Goal: Transaction & Acquisition: Book appointment/travel/reservation

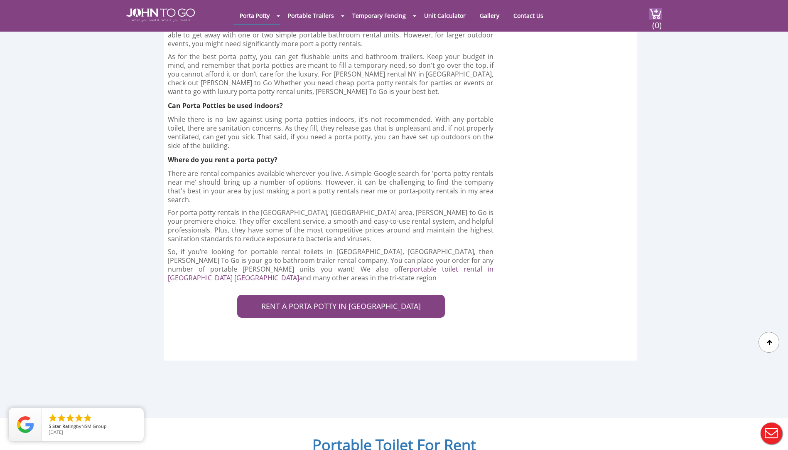
scroll to position [1870, 0]
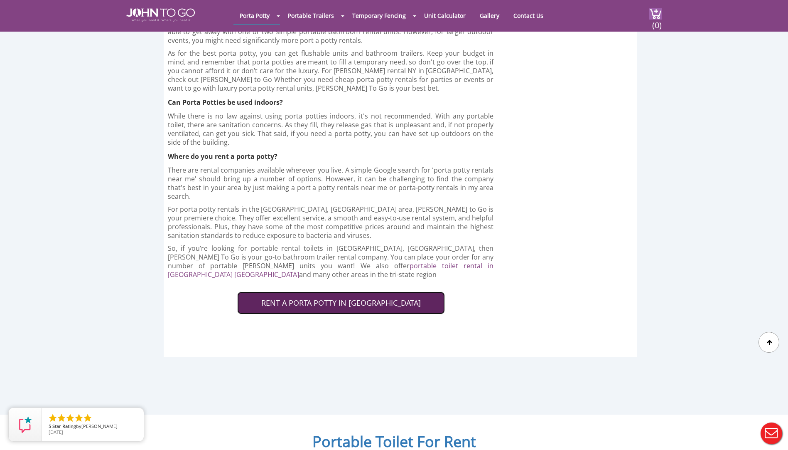
click at [335, 291] on link "RENT A PORTA POTTY IN ORANGE COUNTY" at bounding box center [341, 302] width 208 height 23
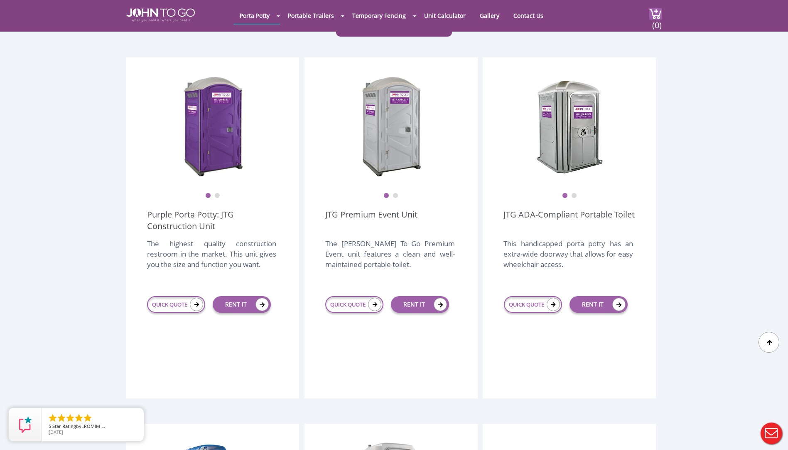
scroll to position [208, 0]
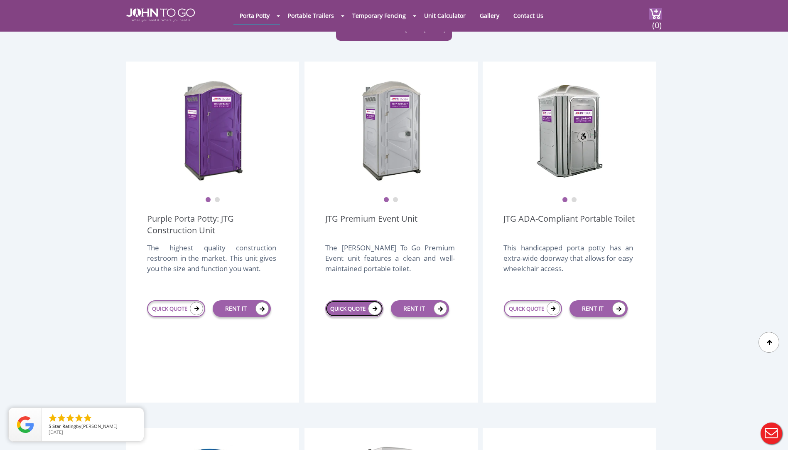
click at [378, 302] on icon at bounding box center [374, 308] width 13 height 13
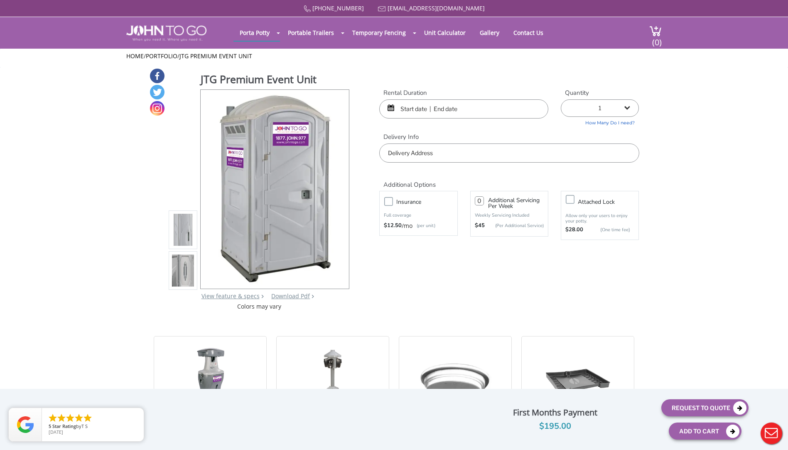
click at [449, 108] on input "text" at bounding box center [463, 108] width 169 height 19
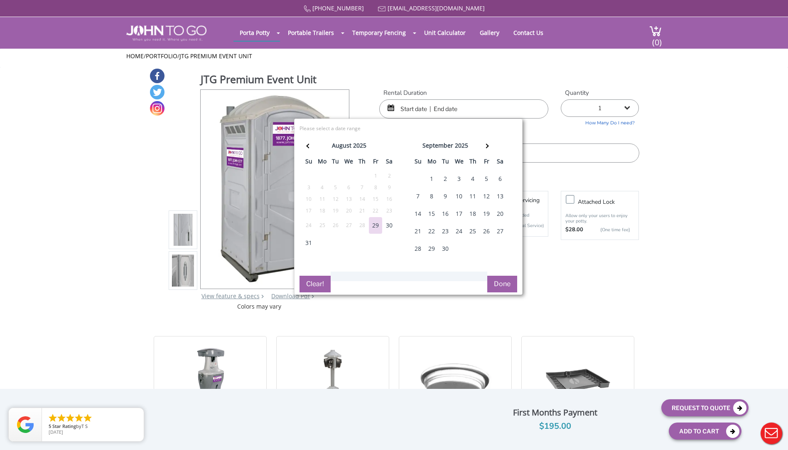
click at [386, 225] on div "30" at bounding box center [389, 225] width 13 height 17
click at [387, 223] on div "30" at bounding box center [389, 225] width 13 height 17
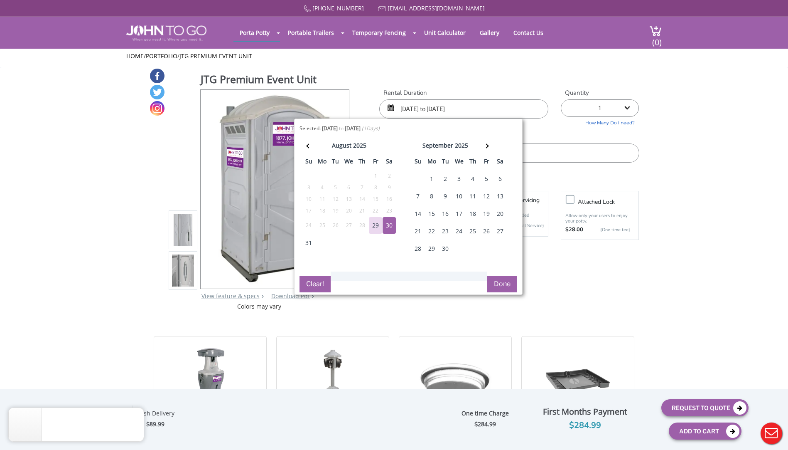
click at [307, 240] on div "31" at bounding box center [308, 242] width 13 height 17
click at [391, 223] on div "30" at bounding box center [389, 225] width 13 height 17
type input "[DATE] to [DATE]"
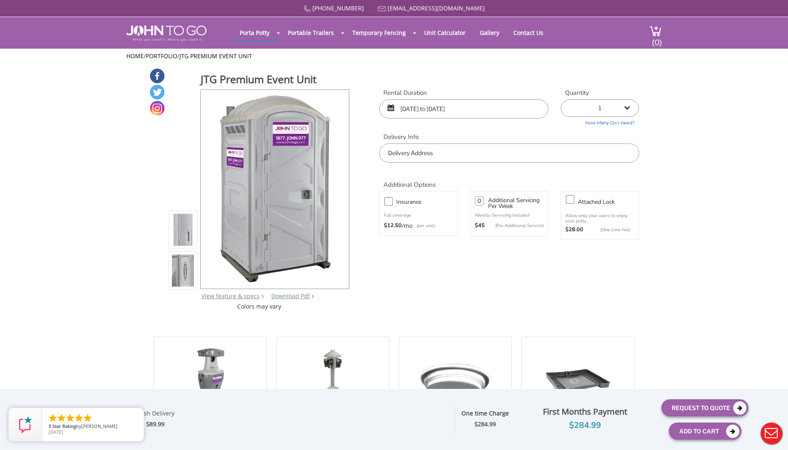
click at [455, 156] on input "text" at bounding box center [509, 152] width 260 height 19
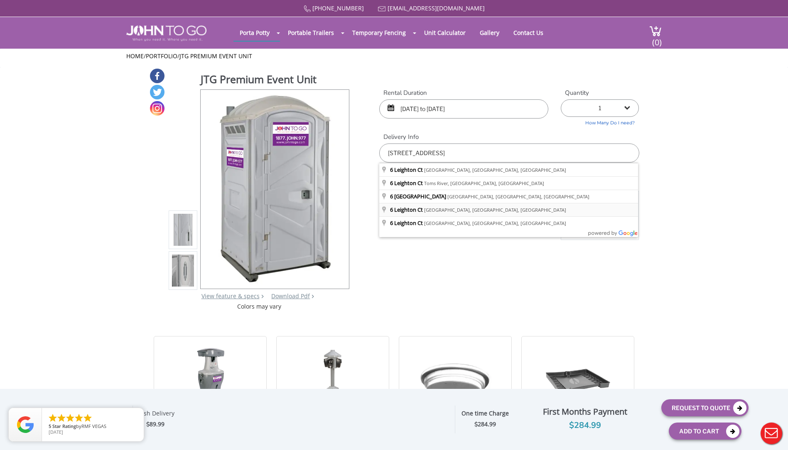
type input "[STREET_ADDRESS]"
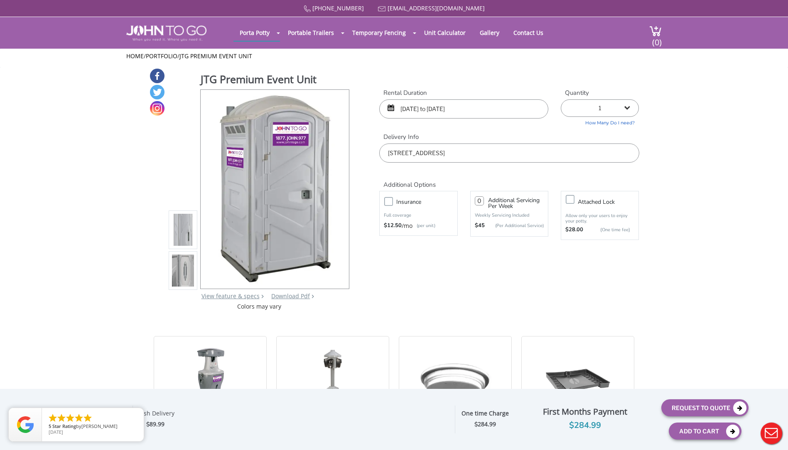
click at [391, 212] on p "Full coverage" at bounding box center [418, 215] width 69 height 8
click at [392, 202] on label "Insurance" at bounding box center [426, 202] width 69 height 10
click at [0, 0] on input "Insurance" at bounding box center [0, 0] width 0 height 0
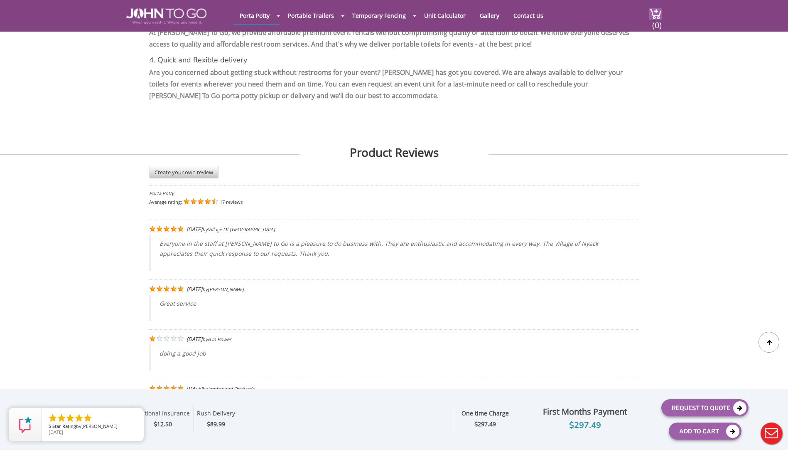
scroll to position [1481, 0]
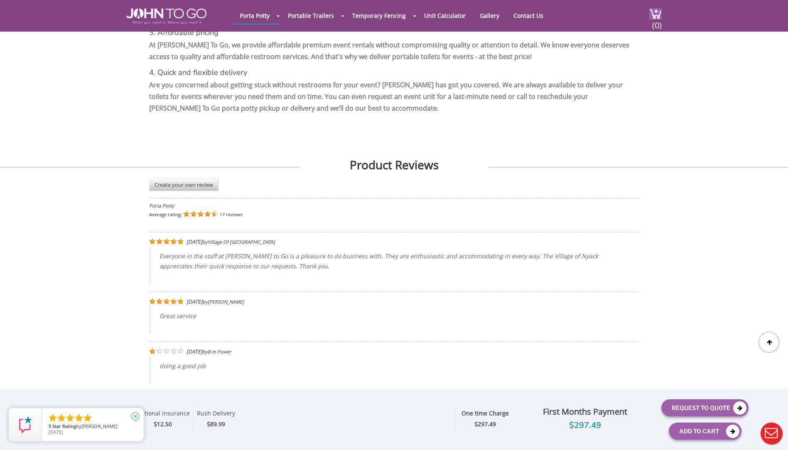
click at [134, 412] on icon "close" at bounding box center [135, 416] width 8 height 8
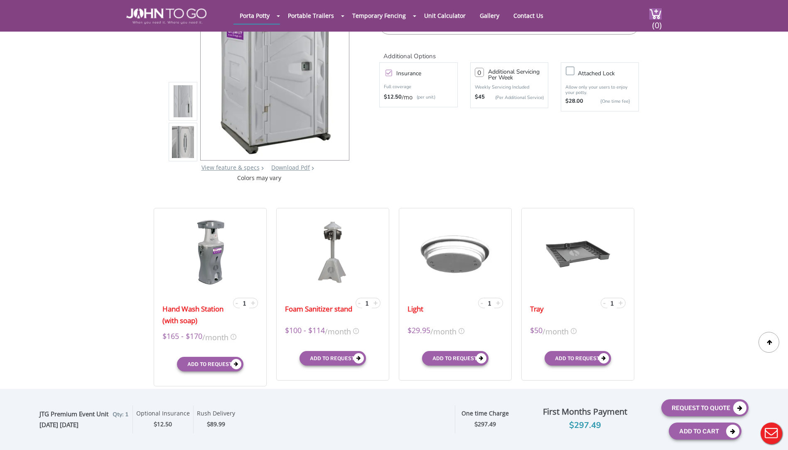
scroll to position [0, 0]
